Goal: Check status

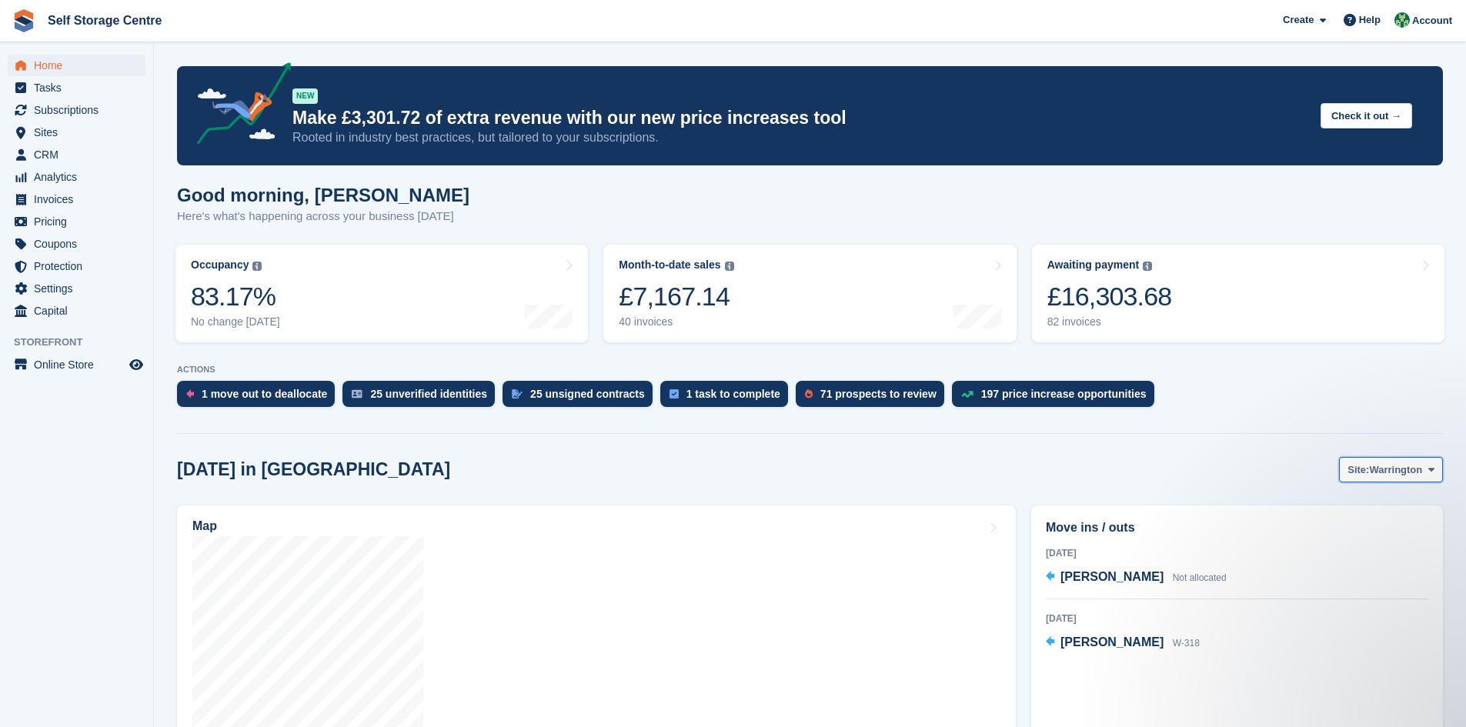
click at [706, 476] on span at bounding box center [1431, 469] width 12 height 12
click at [706, 505] on link "Winsford" at bounding box center [1369, 534] width 134 height 28
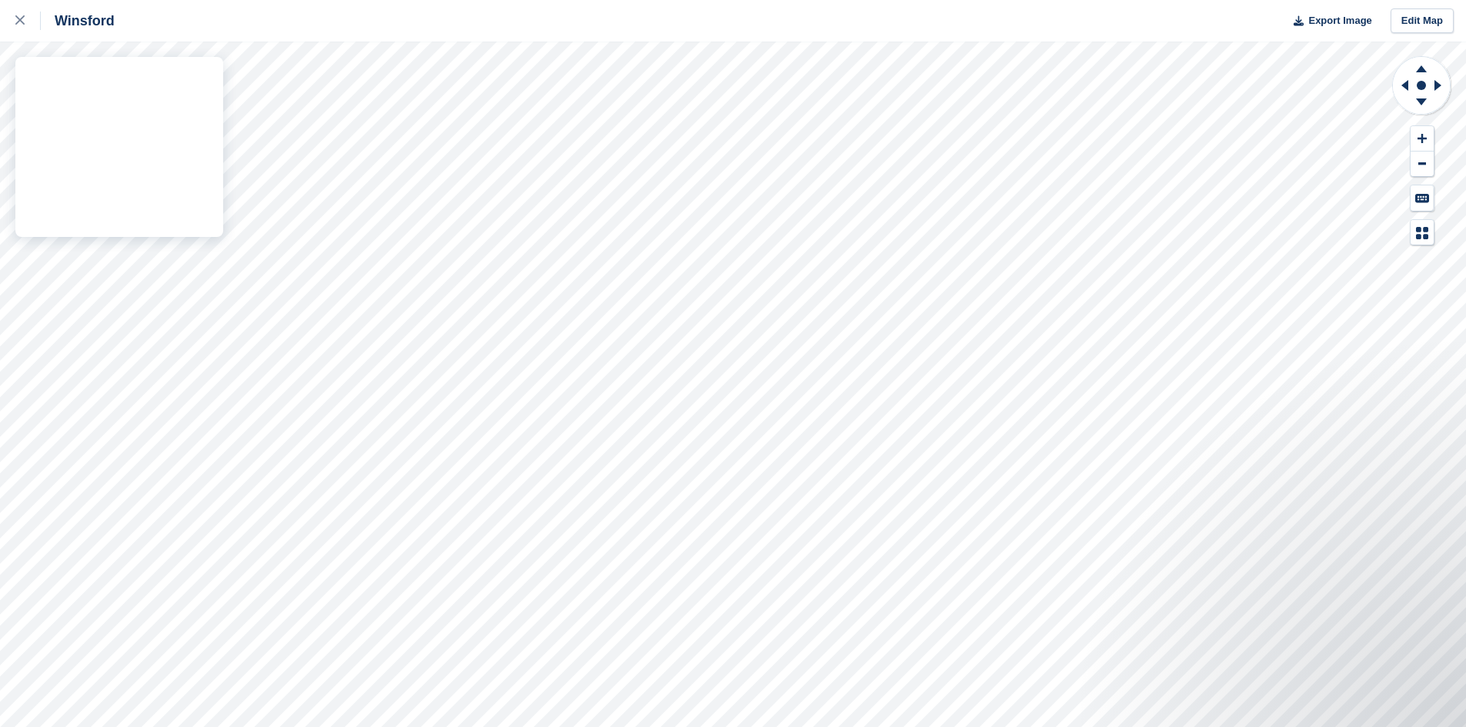
click at [106, 256] on div "Winsford Export Image Edit Map" at bounding box center [733, 363] width 1466 height 727
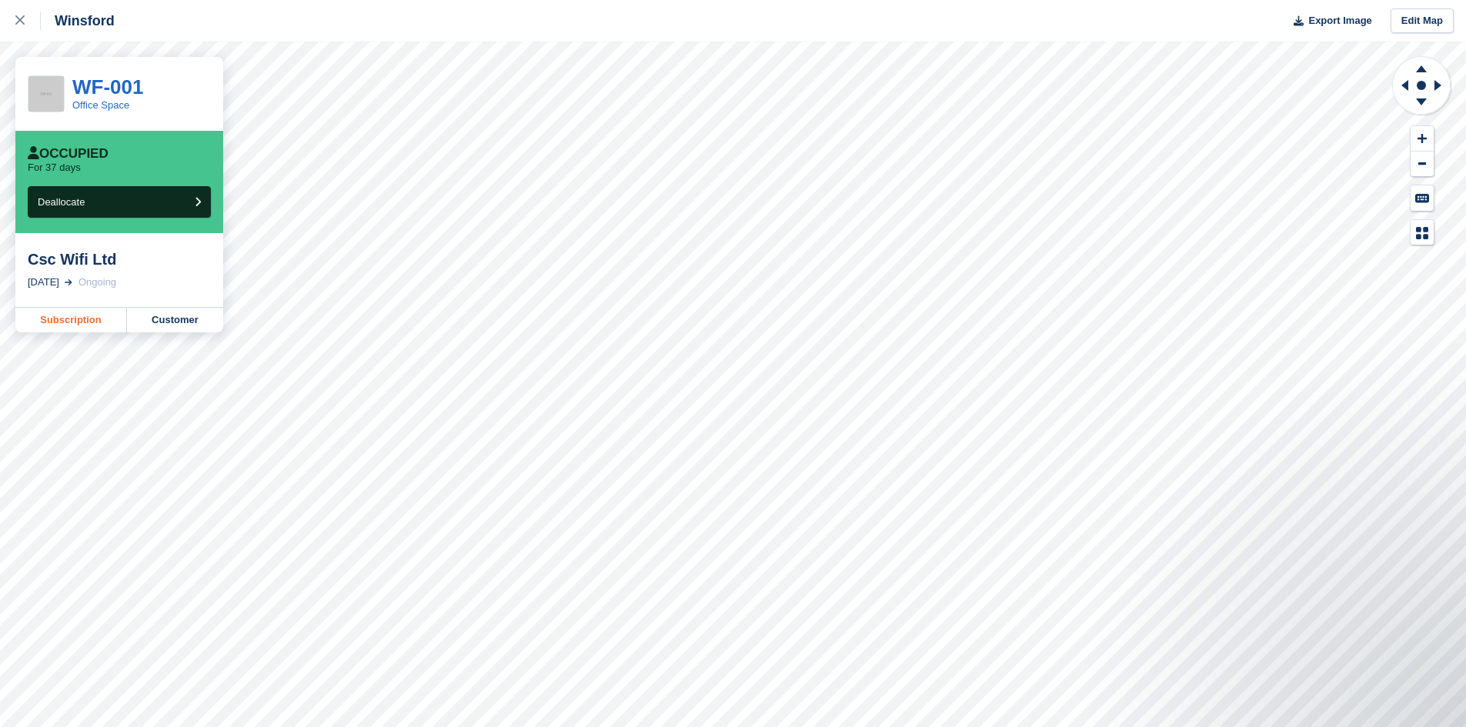
click at [69, 324] on link "Subscription" at bounding box center [71, 320] width 112 height 25
